Goal: Use online tool/utility: Utilize a website feature to perform a specific function

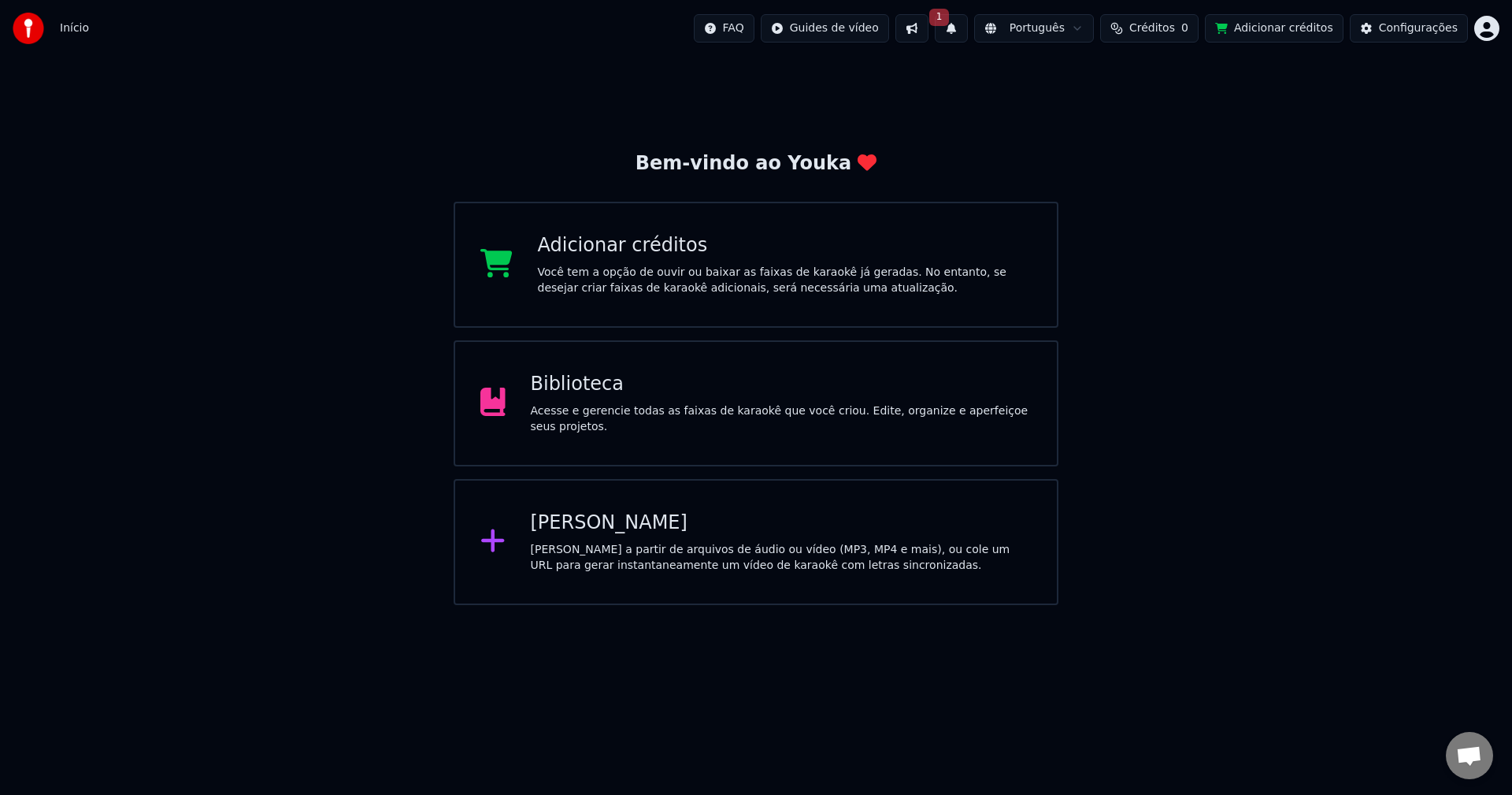
click at [968, 26] on button "1" at bounding box center [951, 28] width 33 height 28
click at [1069, 78] on button "Atualizar" at bounding box center [1083, 78] width 76 height 28
click at [841, 557] on div "[PERSON_NAME] a partir de arquivos de áudio ou vídeo (MP3, MP4 e mais), ou cole…" at bounding box center [781, 557] width 502 height 32
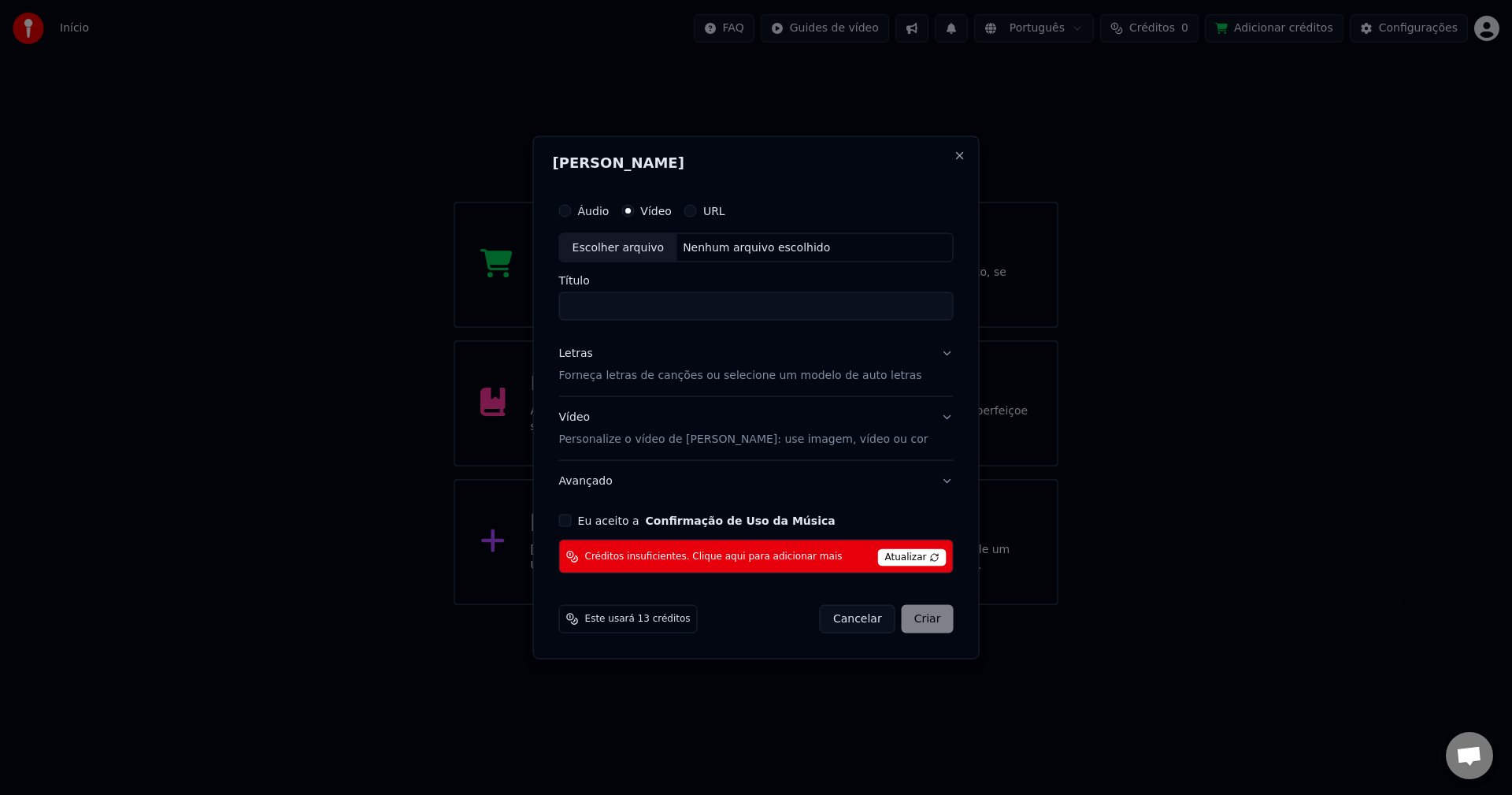
click at [893, 563] on span "Atualizar" at bounding box center [912, 557] width 68 height 17
click at [867, 621] on button "Cancelar" at bounding box center [857, 619] width 76 height 28
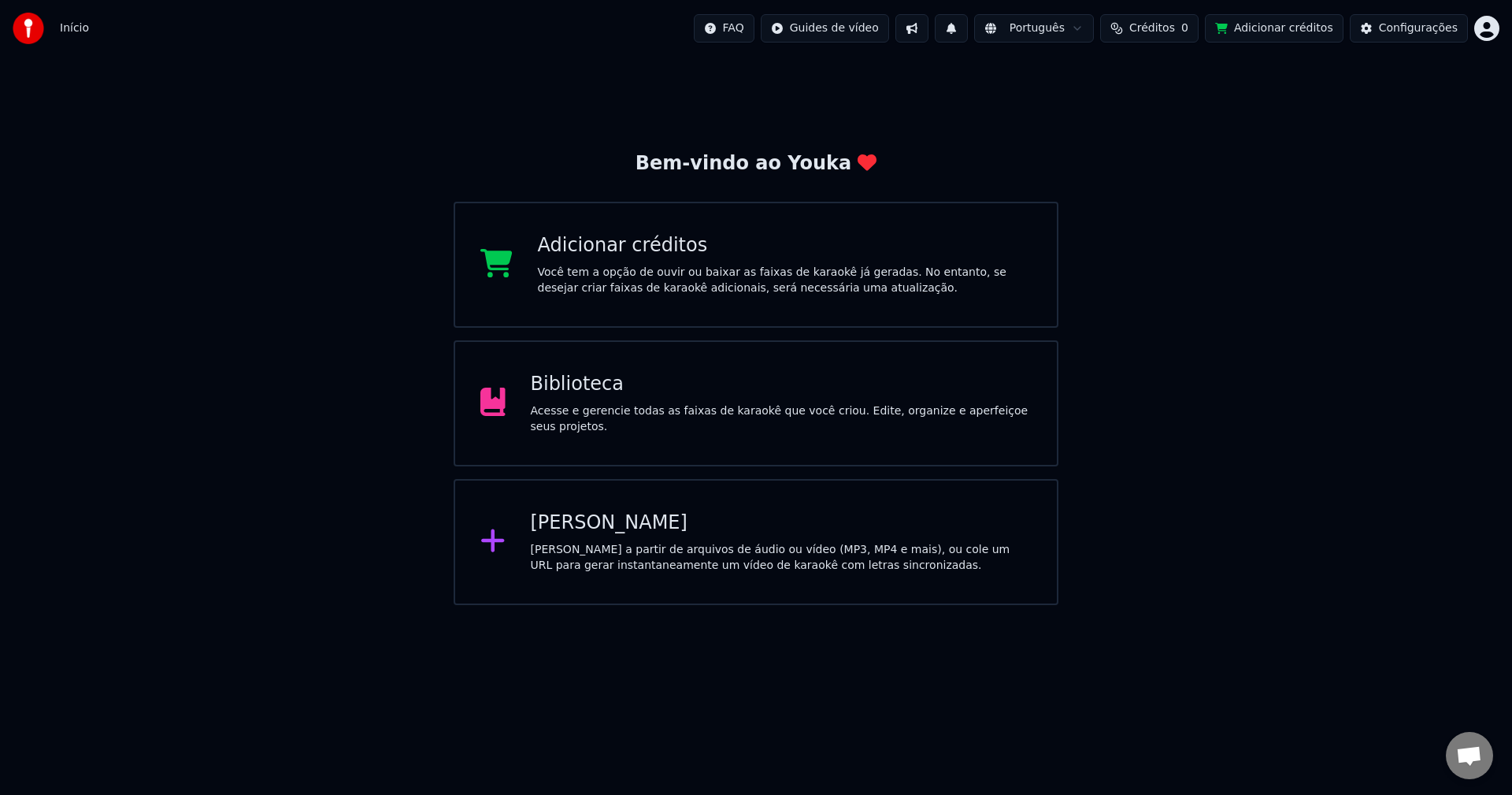
click at [900, 280] on div "Você tem a opção de ouvir ou baixar as faixas de karaokê já geradas. No entanto…" at bounding box center [785, 280] width 494 height 32
